Goal: Task Accomplishment & Management: Complete application form

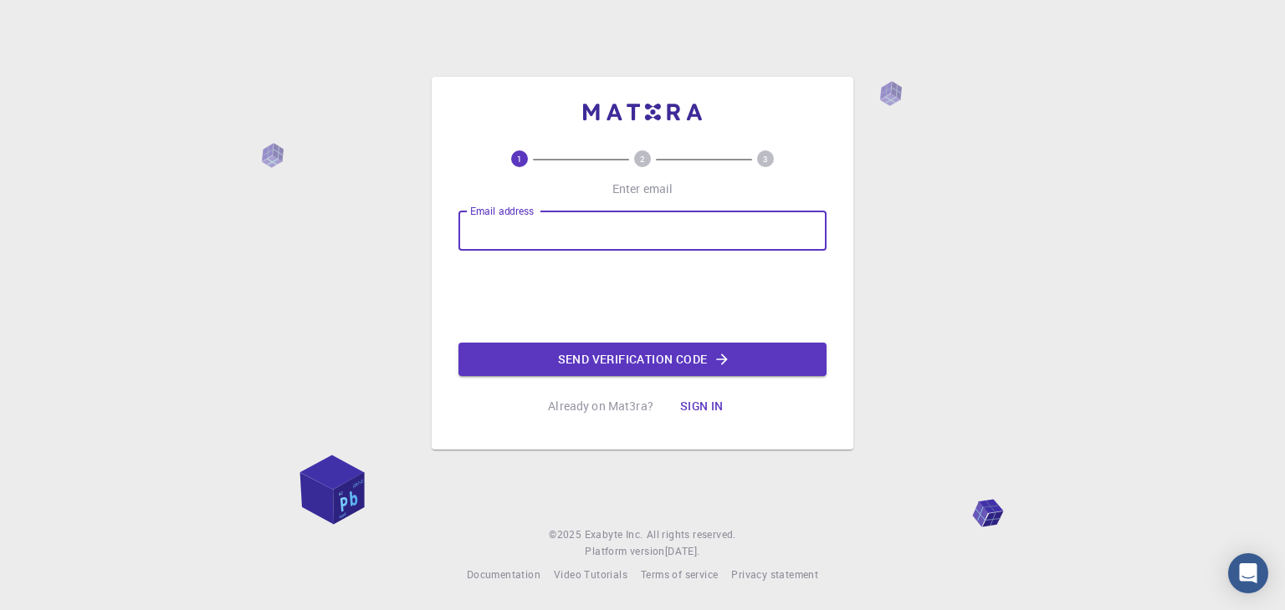
type input "[EMAIL_ADDRESS][DOMAIN_NAME]"
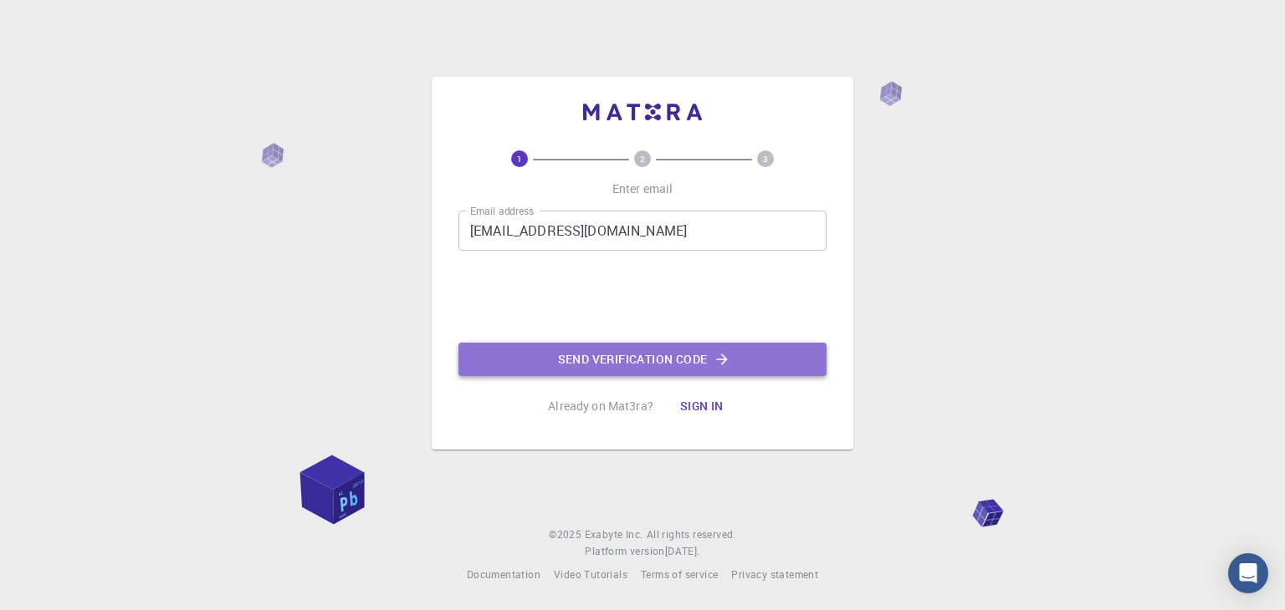
click at [566, 352] on button "Send verification code" at bounding box center [642, 359] width 368 height 33
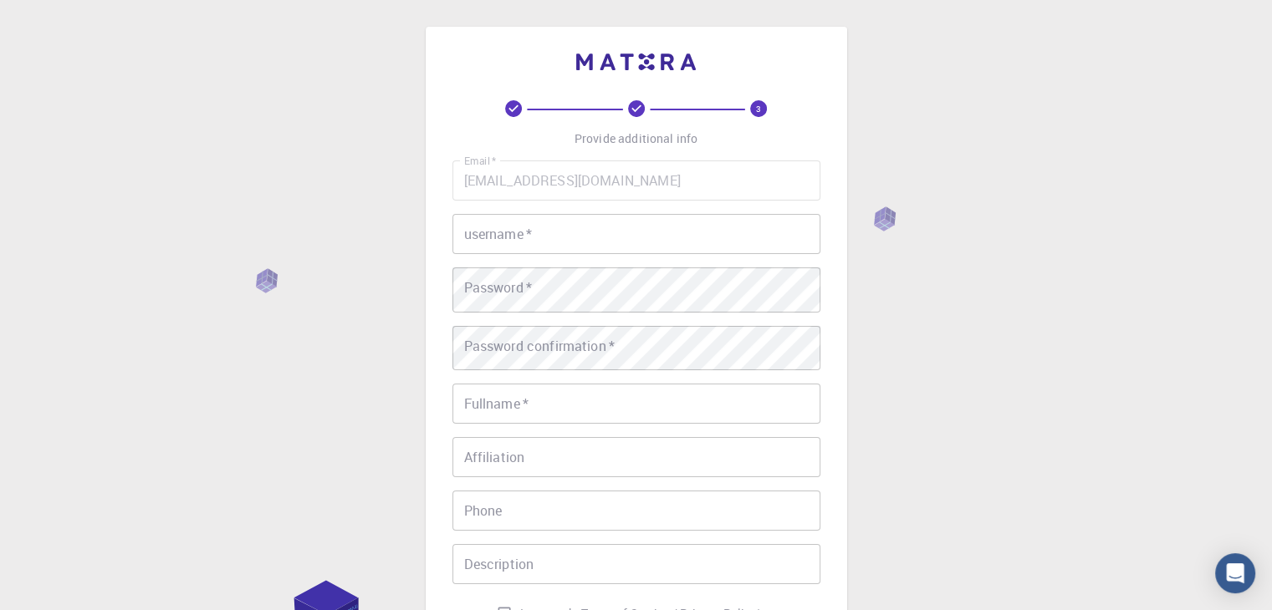
click at [602, 218] on div "Email   * [EMAIL_ADDRESS][DOMAIN_NAME] Email   * username   * username   * Pass…" at bounding box center [636, 395] width 368 height 469
drag, startPoint x: 602, startPoint y: 278, endPoint x: 595, endPoint y: 265, distance: 15.0
click at [601, 277] on div "Email   * [EMAIL_ADDRESS][DOMAIN_NAME] Email   * username   * username   * Pass…" at bounding box center [636, 395] width 368 height 469
click at [595, 254] on input "username   *" at bounding box center [636, 234] width 368 height 40
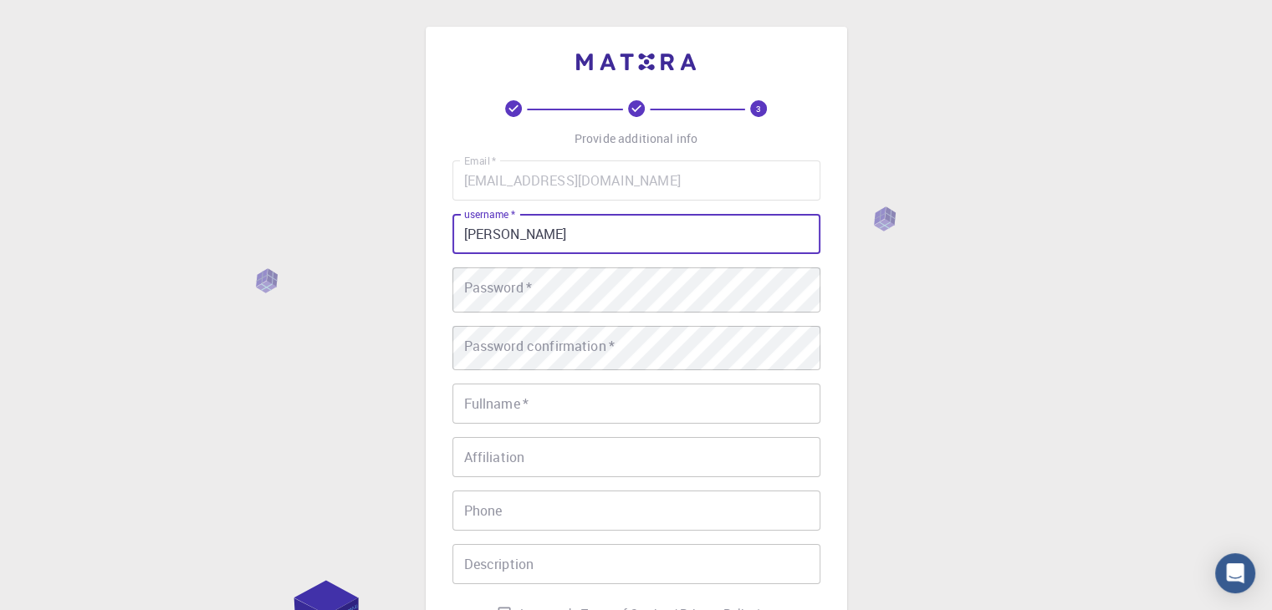
type input "[PERSON_NAME]"
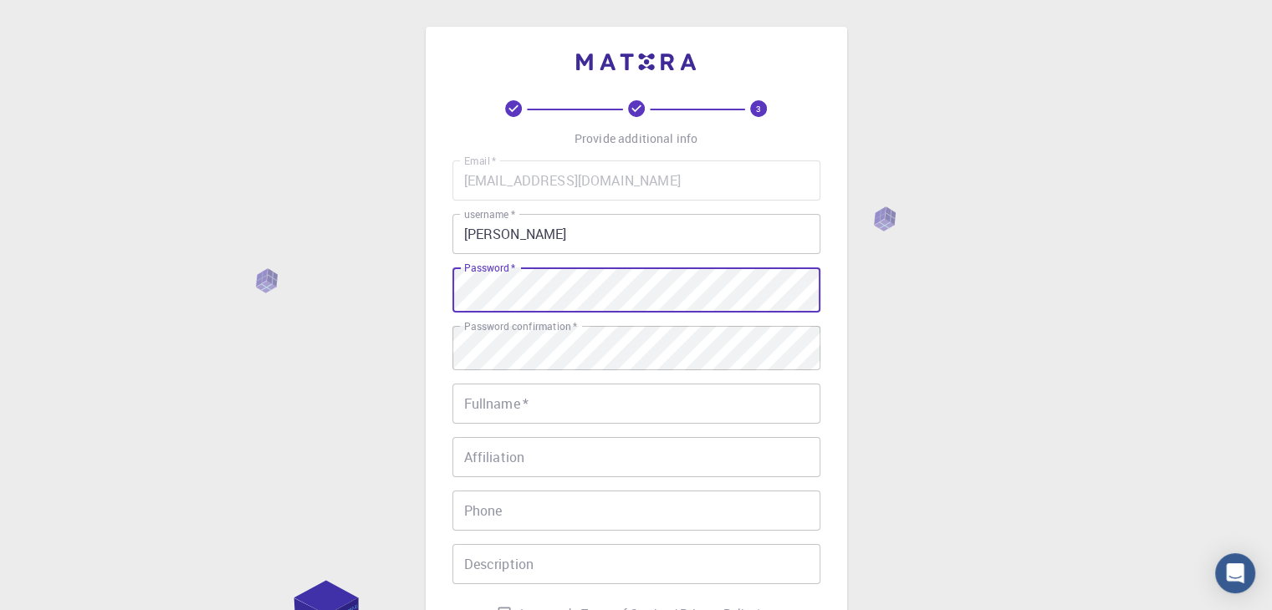
click at [1140, 431] on div "3 Provide additional info Email   * [EMAIL_ADDRESS][DOMAIN_NAME] Email   * user…" at bounding box center [636, 430] width 1272 height 861
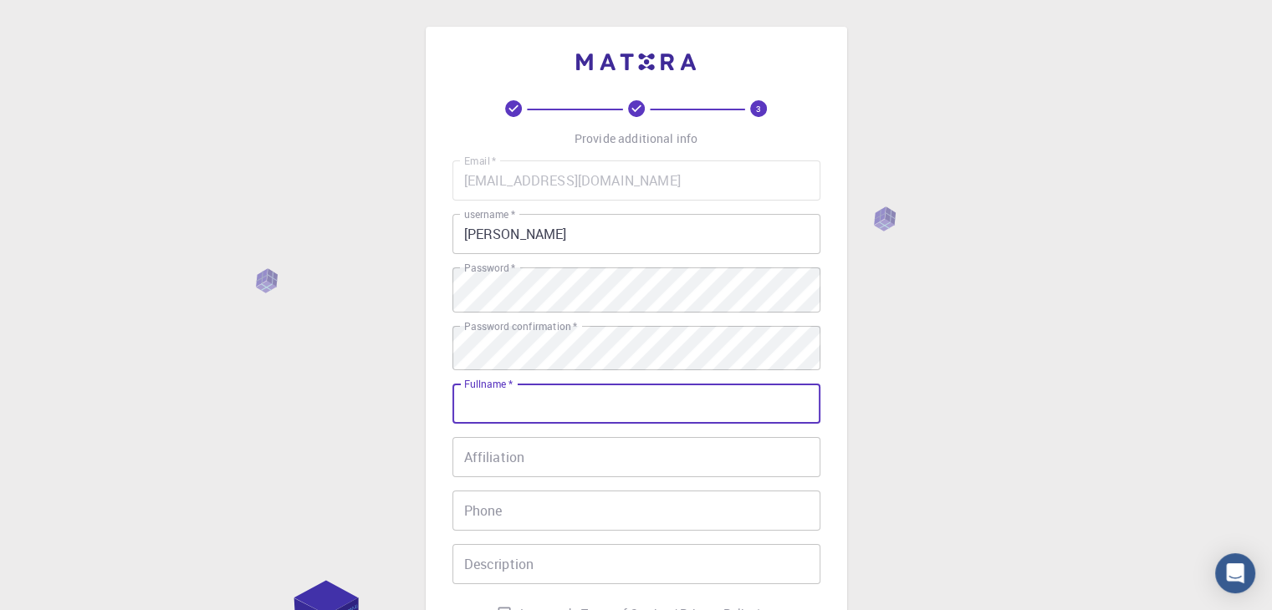
click at [656, 424] on input "Fullname   *" at bounding box center [636, 404] width 368 height 40
type input "[PERSON_NAME]"
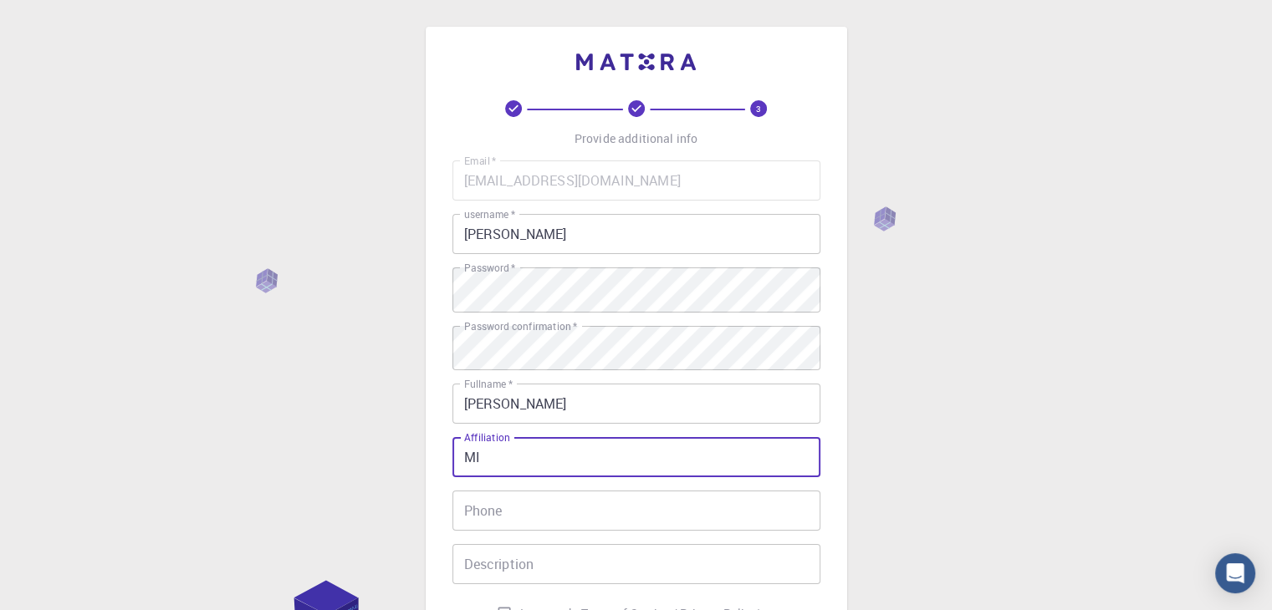
type input "M"
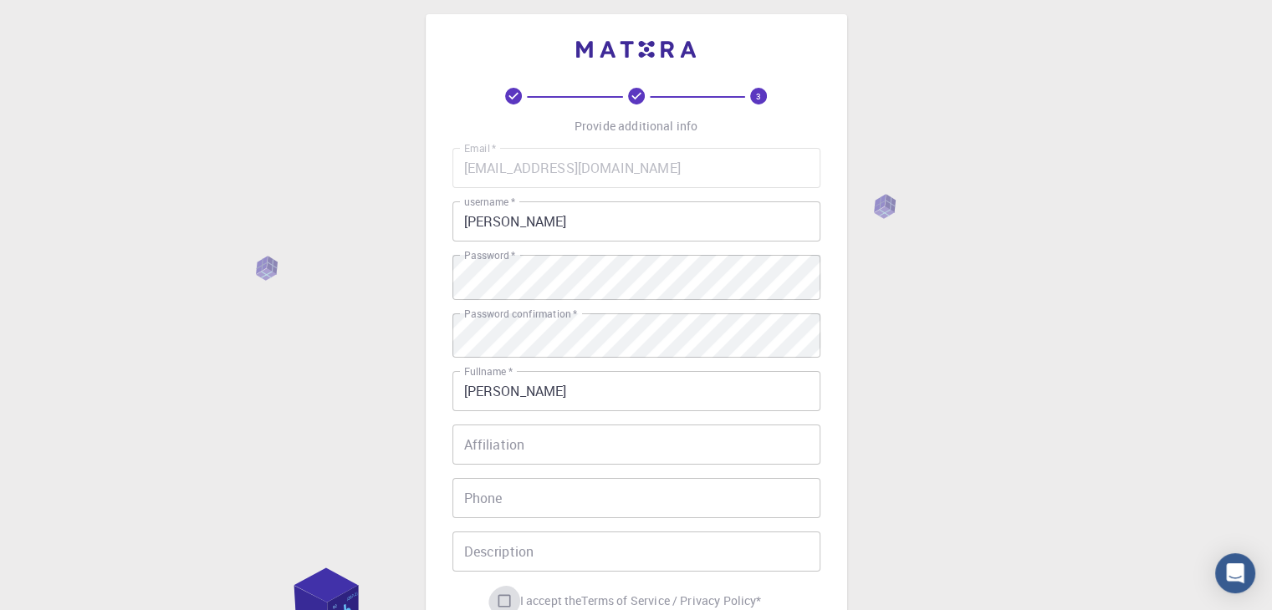
scroll to position [304, 0]
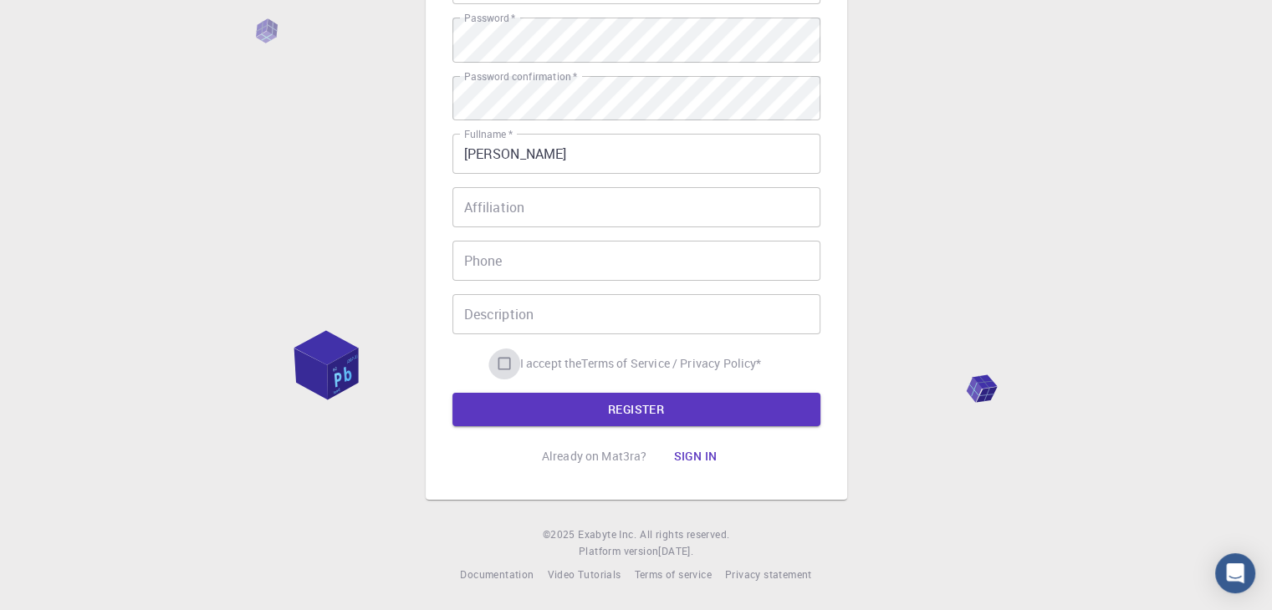
click at [488, 350] on input "I accept the Terms of Service / Privacy Policy *" at bounding box center [504, 364] width 32 height 32
checkbox input "true"
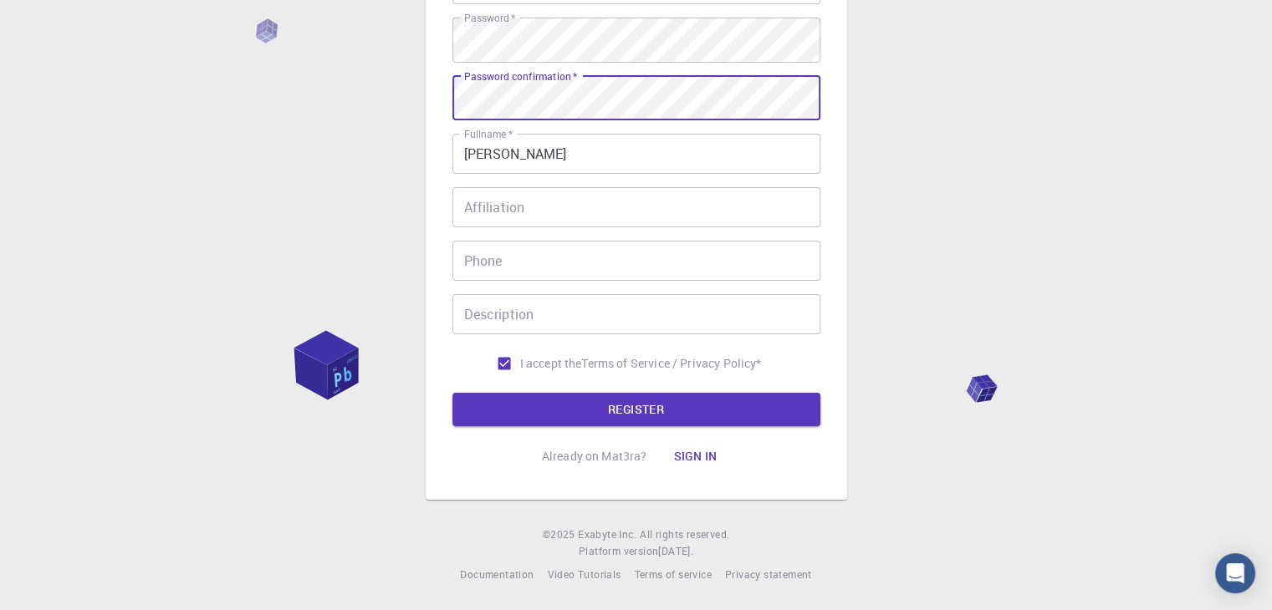
click at [631, 379] on form "Email   * [EMAIL_ADDRESS][DOMAIN_NAME] Email   * username   * MOHAMED username …" at bounding box center [636, 169] width 368 height 516
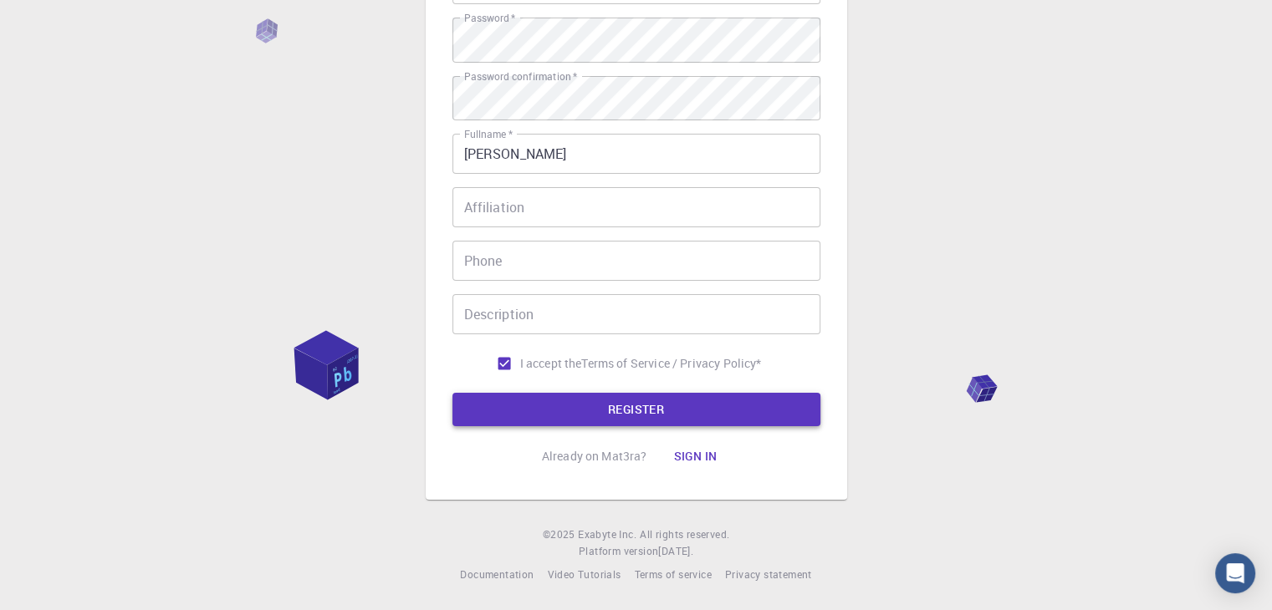
click at [633, 393] on button "REGISTER" at bounding box center [636, 409] width 368 height 33
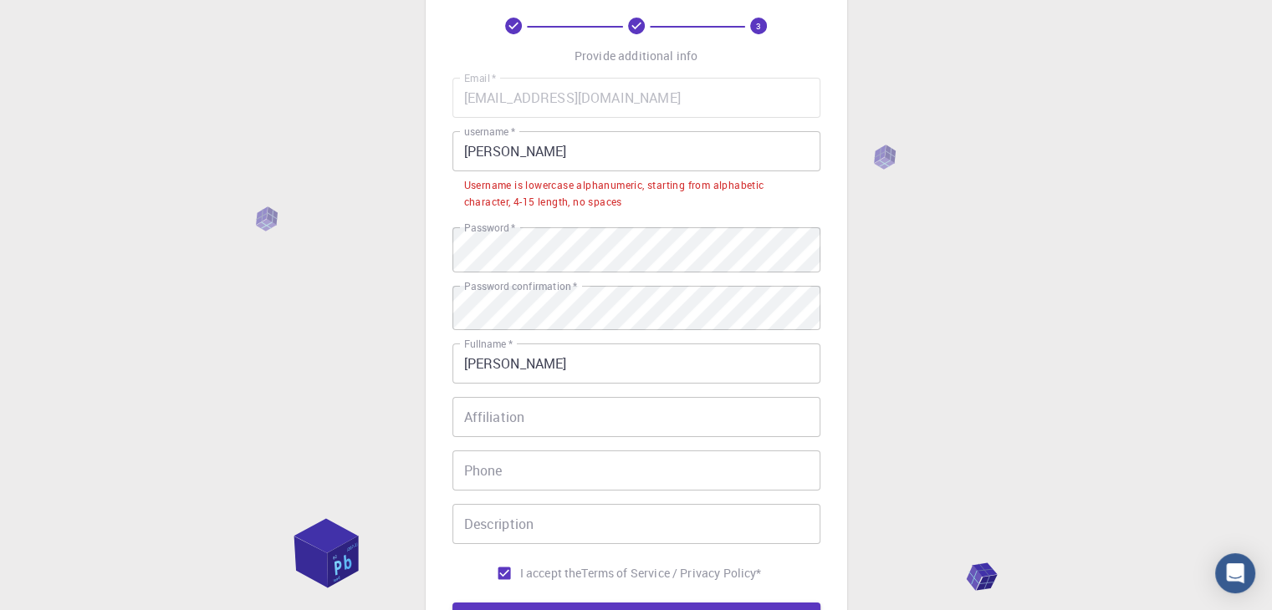
scroll to position [77, 0]
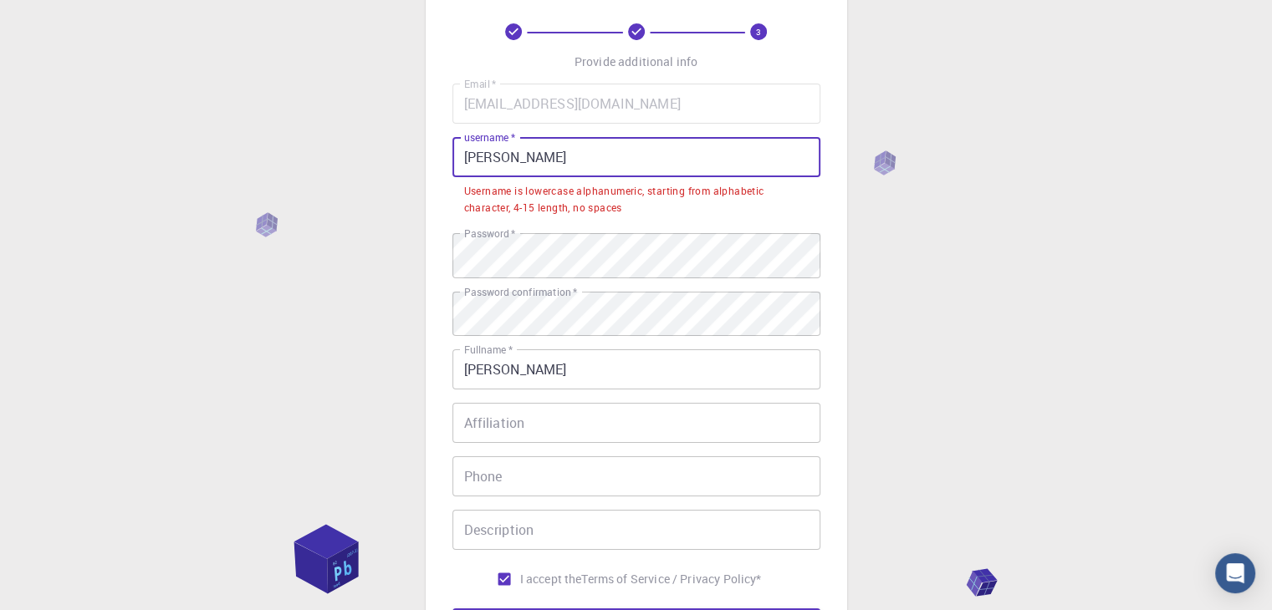
click at [602, 177] on input "[PERSON_NAME]" at bounding box center [636, 157] width 368 height 40
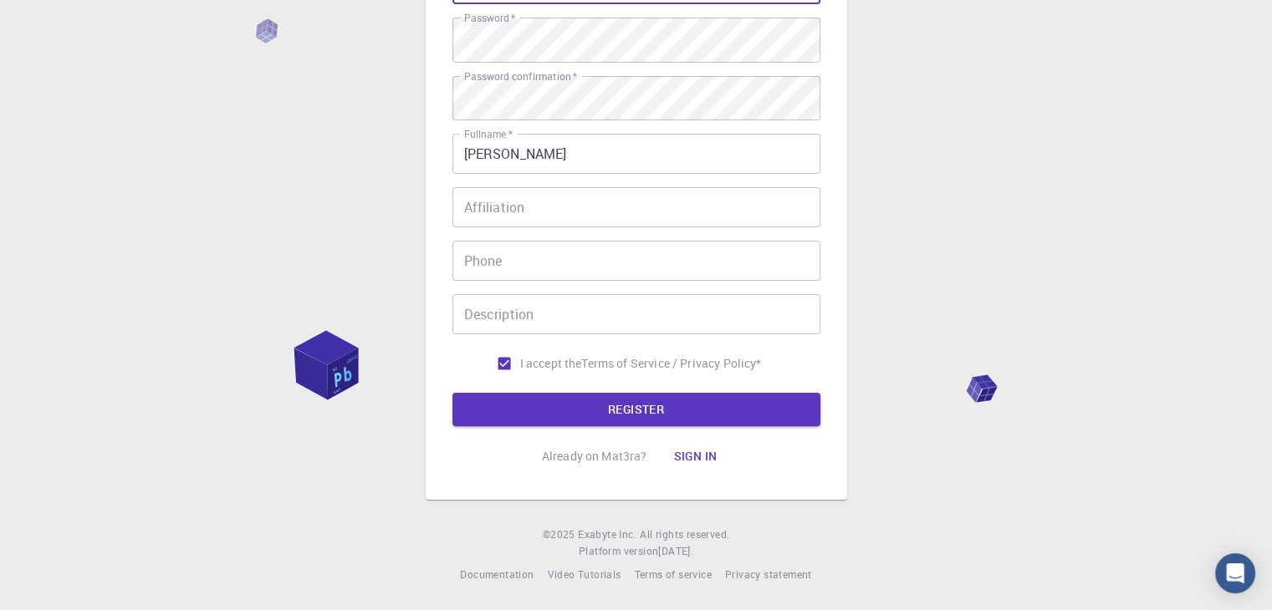
scroll to position [304, 0]
click at [666, 406] on button "REGISTER" at bounding box center [636, 409] width 368 height 33
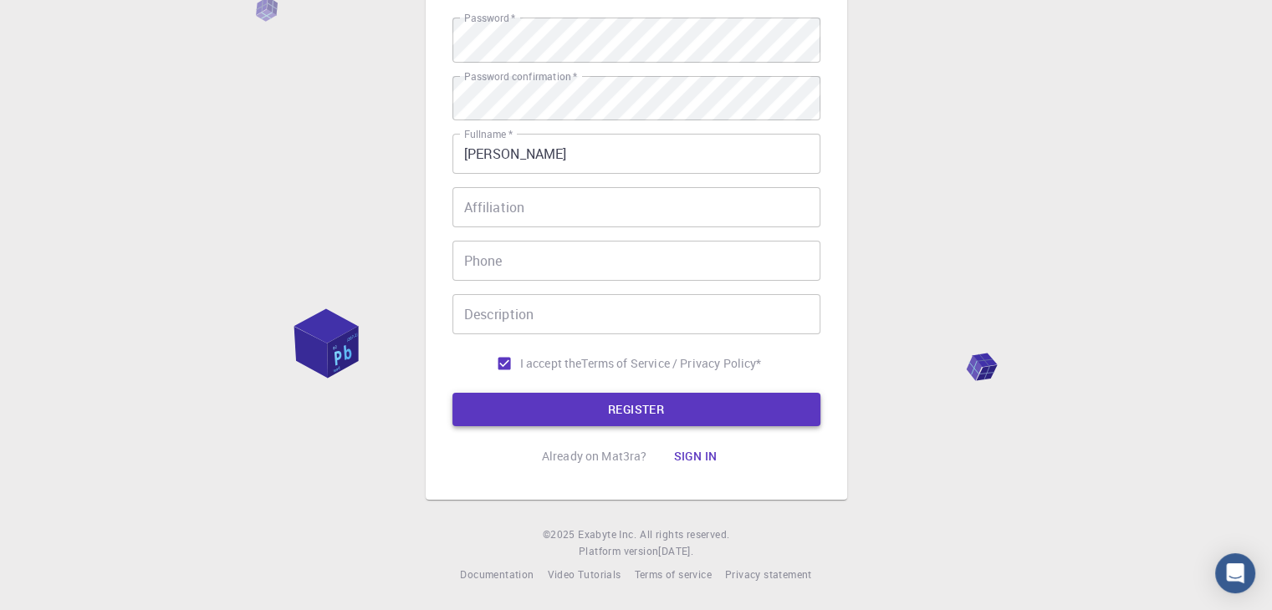
scroll to position [77, 0]
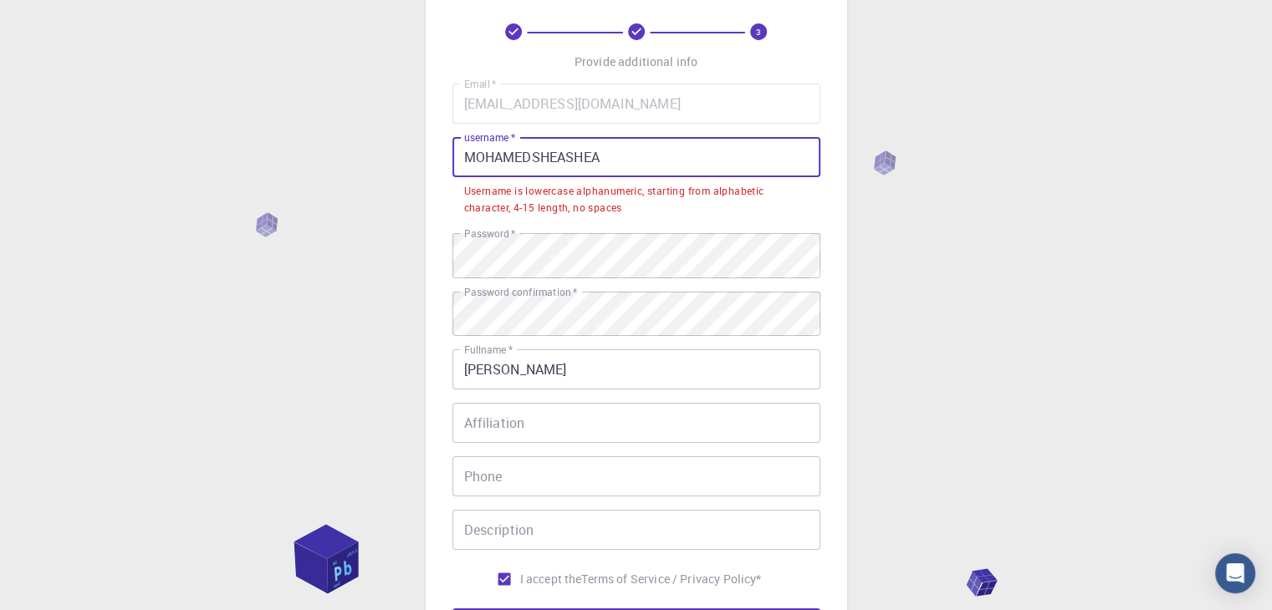
drag, startPoint x: 662, startPoint y: 183, endPoint x: 451, endPoint y: 179, distance: 211.6
click at [451, 179] on div "3 Provide additional info Email   * [EMAIL_ADDRESS][DOMAIN_NAME] Email   * user…" at bounding box center [636, 333] width 421 height 766
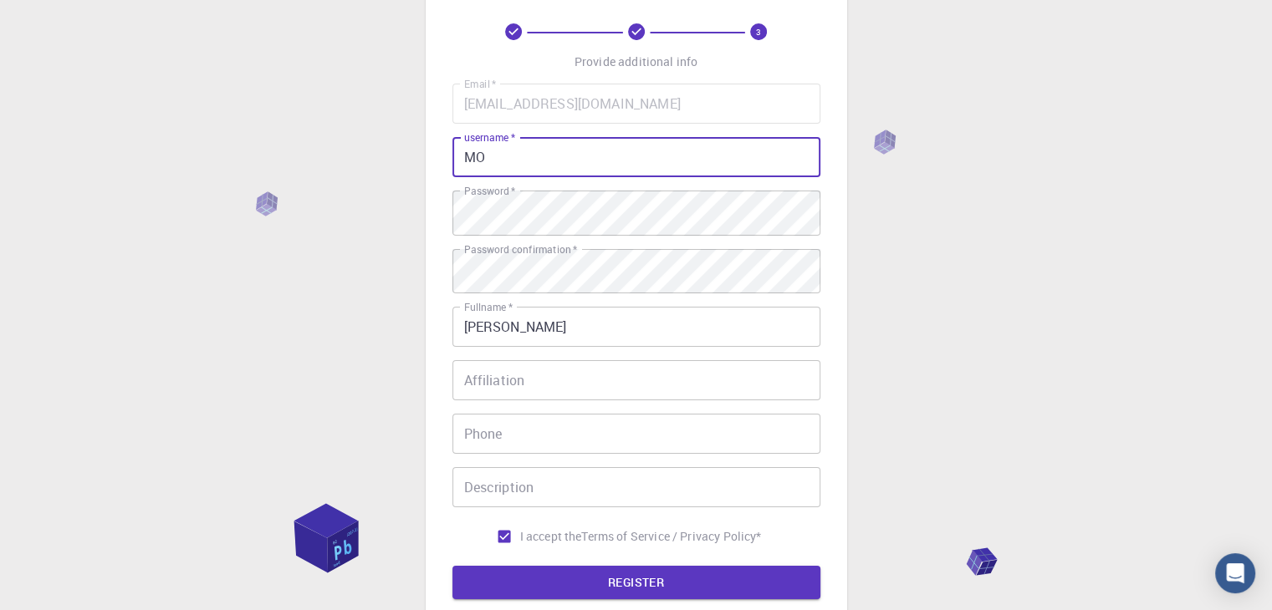
type input "M"
type input "mohamedsheashea"
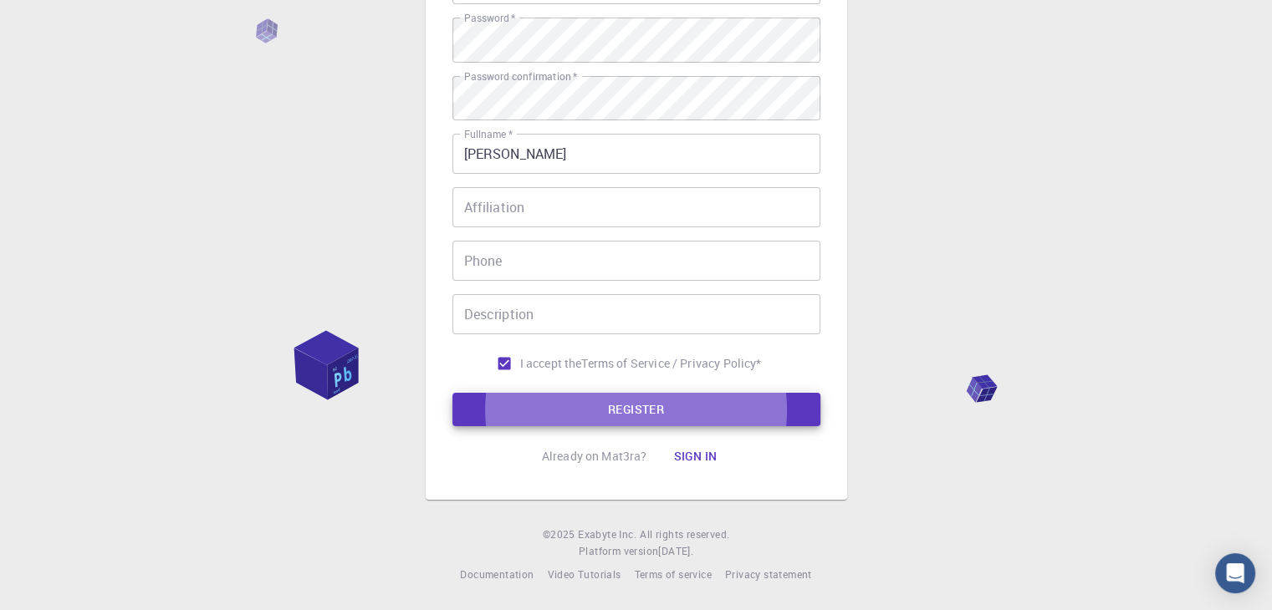
scroll to position [304, 0]
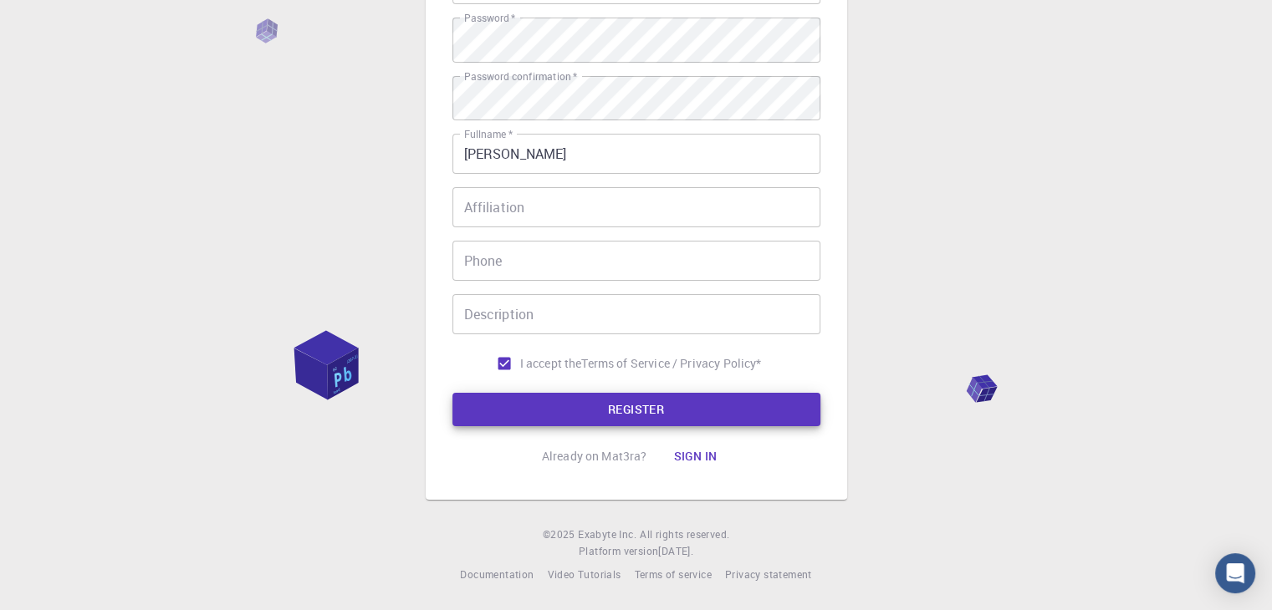
click at [692, 393] on button "REGISTER" at bounding box center [636, 409] width 368 height 33
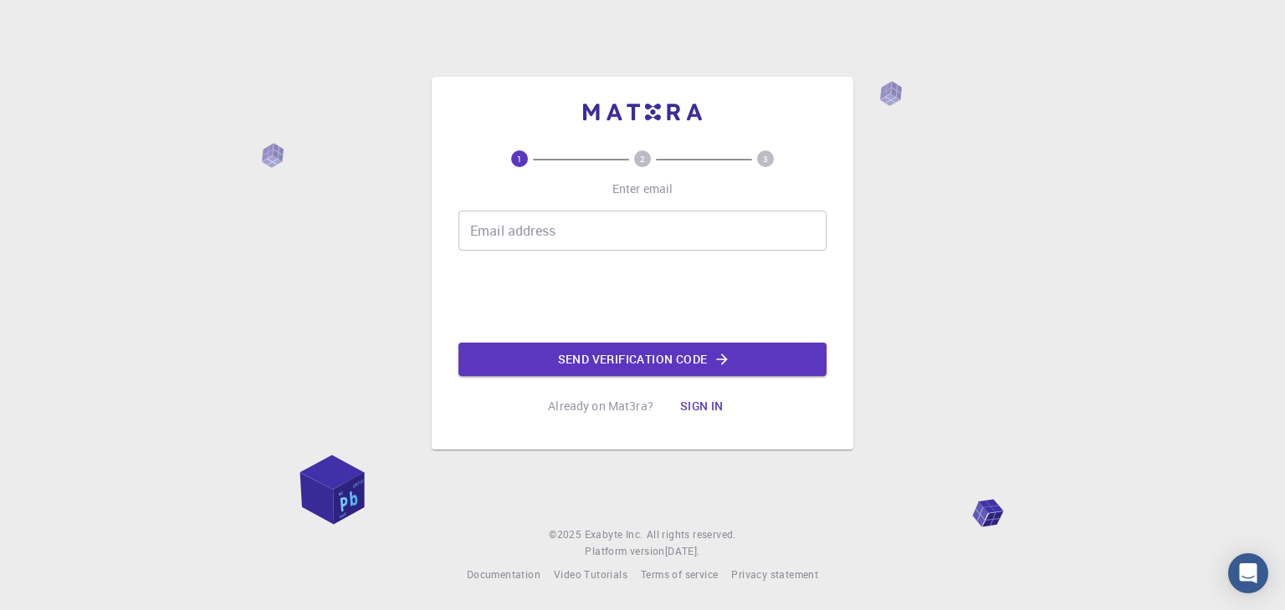
click at [708, 406] on button "Sign in" at bounding box center [702, 406] width 70 height 33
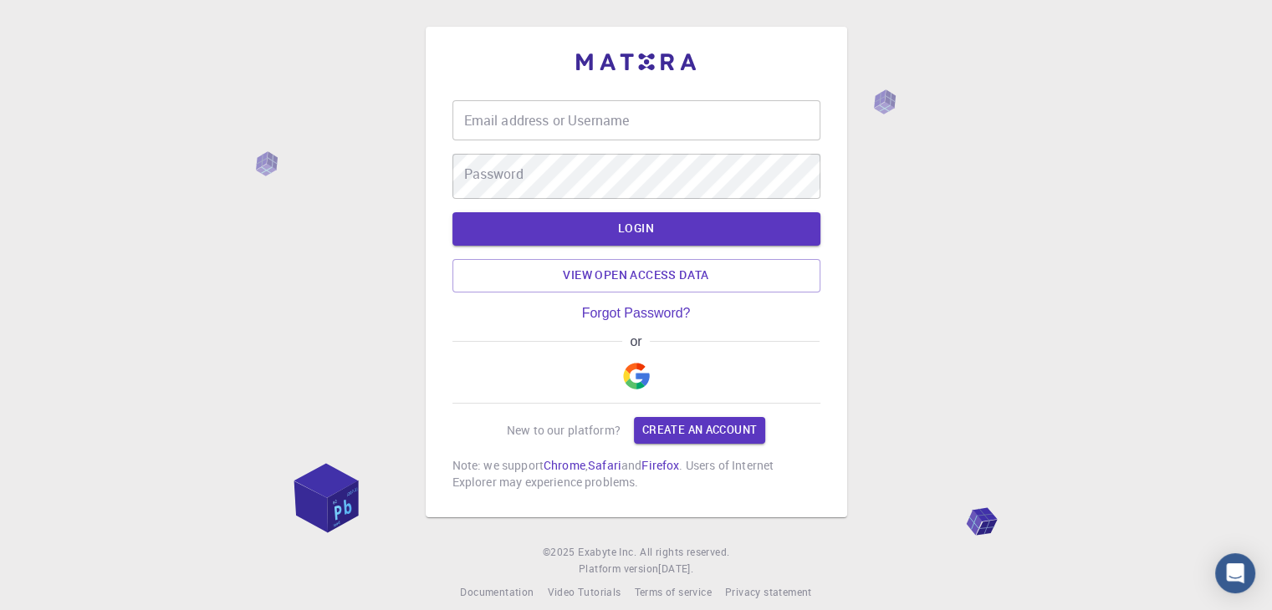
click at [643, 381] on img "button" at bounding box center [636, 376] width 27 height 27
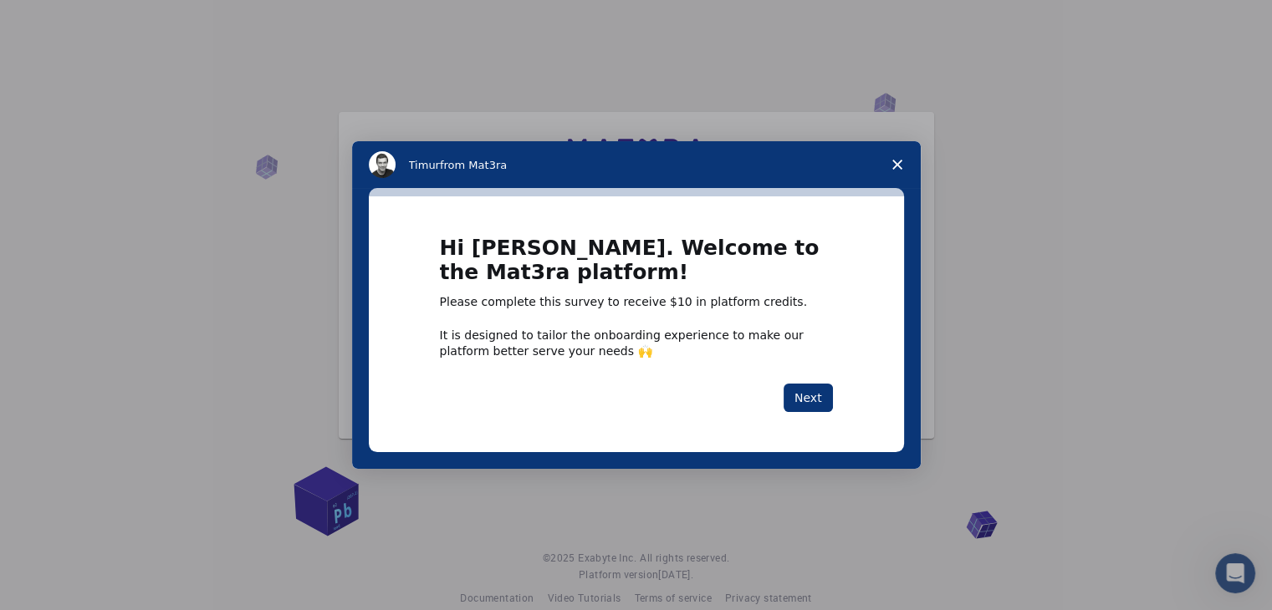
click at [892, 174] on span "Close survey" at bounding box center [897, 164] width 47 height 47
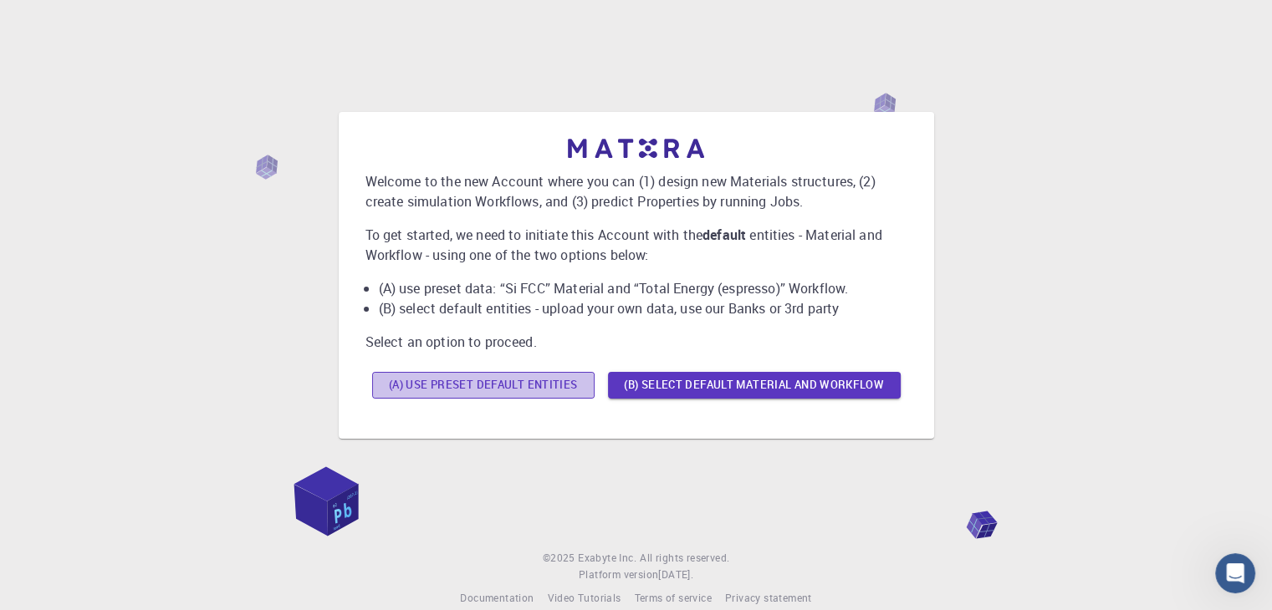
click at [595, 399] on button "(A) Use preset default entities" at bounding box center [483, 385] width 222 height 27
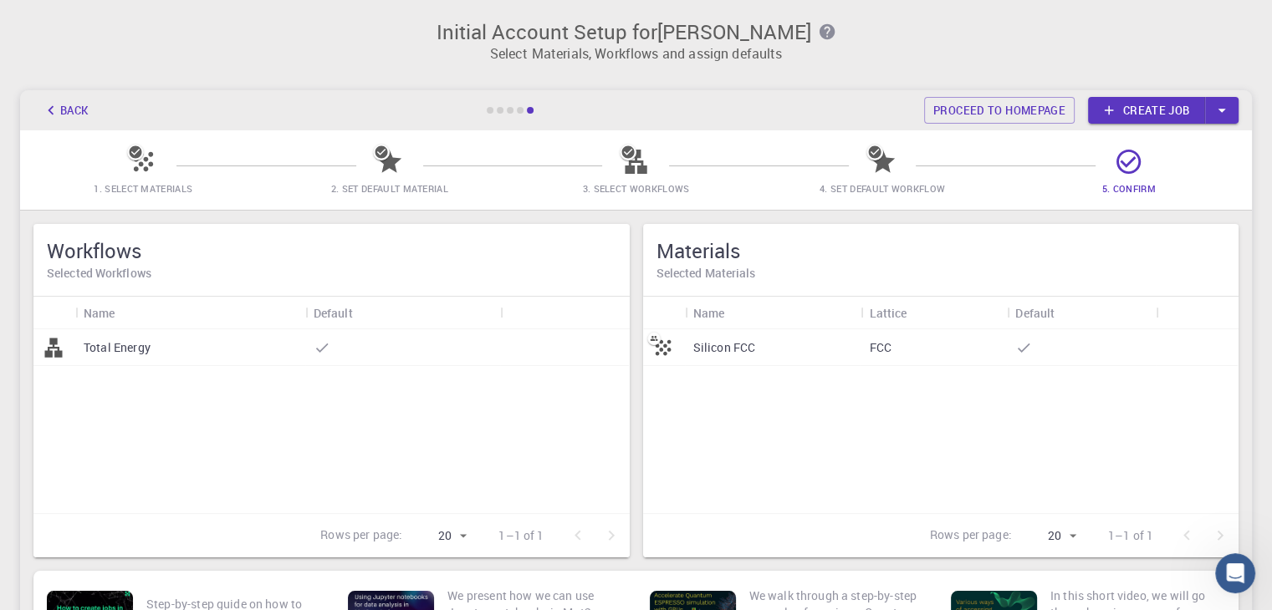
click at [1155, 101] on link "Create job" at bounding box center [1146, 110] width 117 height 27
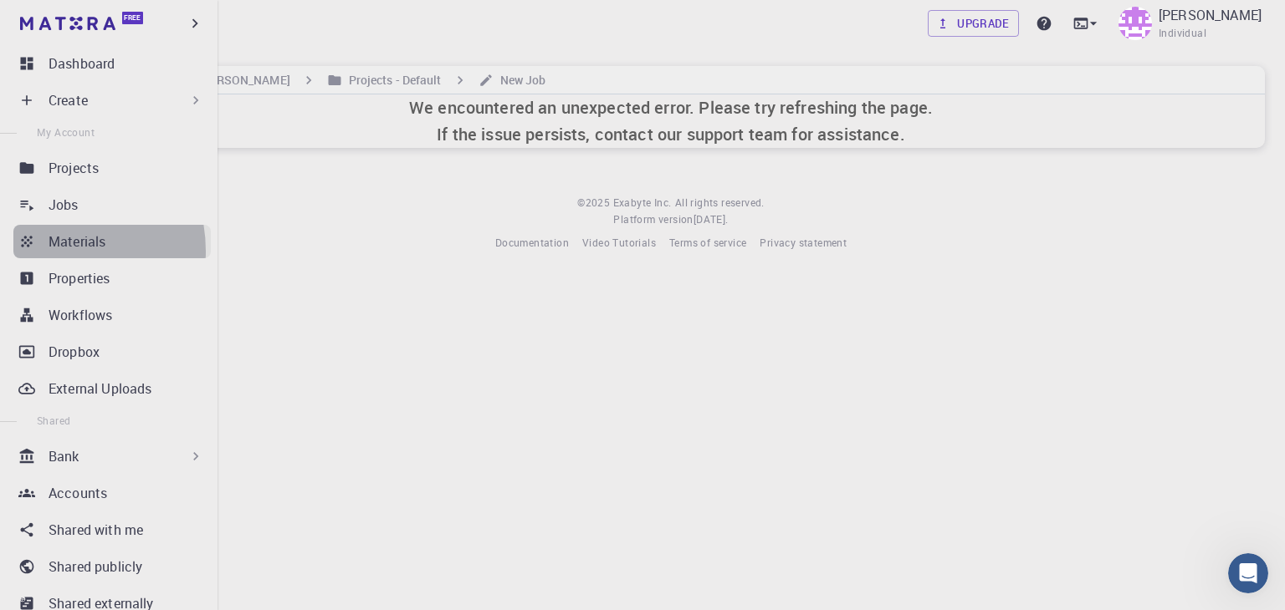
click at [43, 258] on link "Materials" at bounding box center [111, 241] width 197 height 33
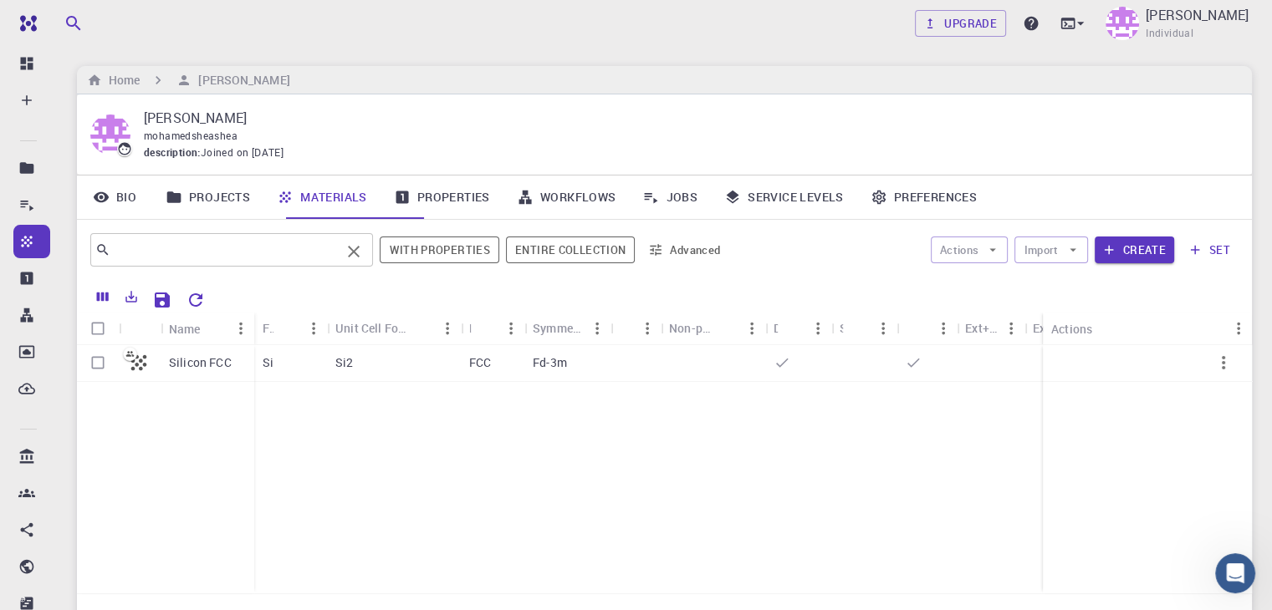
click at [177, 258] on input "text" at bounding box center [225, 249] width 230 height 23
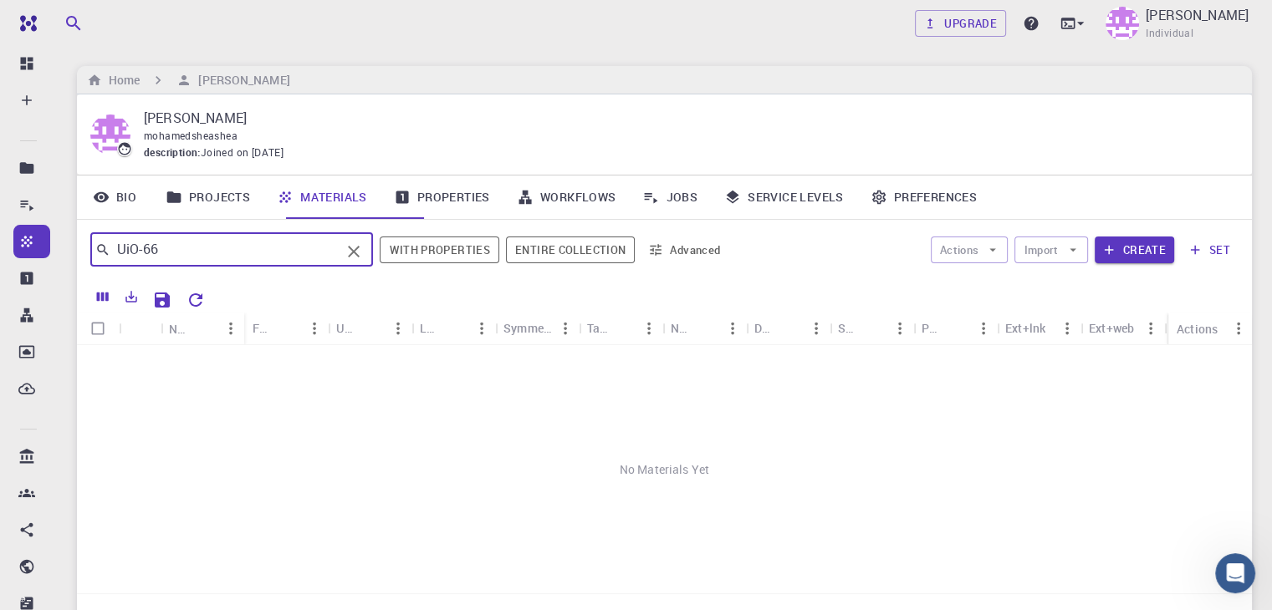
click at [198, 262] on input "UiO-66" at bounding box center [225, 249] width 230 height 23
type input "U"
type input "mof"
